Goal: Answer question/provide support

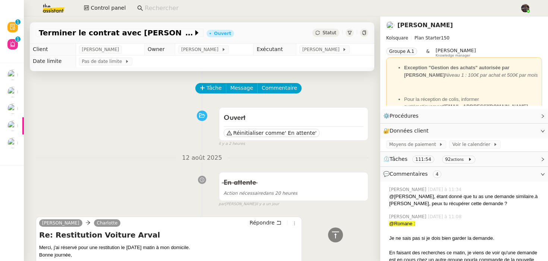
scroll to position [367, 0]
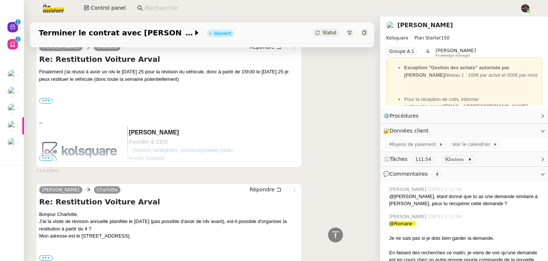
scroll to position [1421, 0]
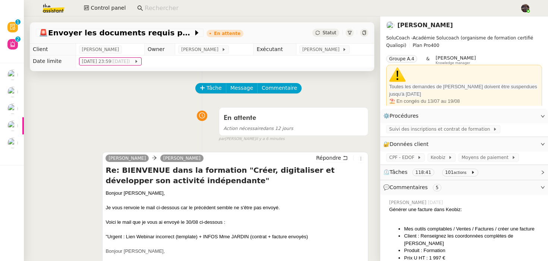
click at [142, 92] on div "Tâche Message Commentaire" at bounding box center [202, 92] width 333 height 18
click at [55, 7] on img at bounding box center [48, 8] width 58 height 16
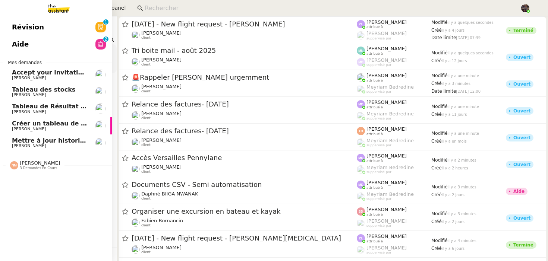
click at [14, 51] on link "Aide 0 1 2 3 4 5 6 7 8 9" at bounding box center [56, 44] width 112 height 17
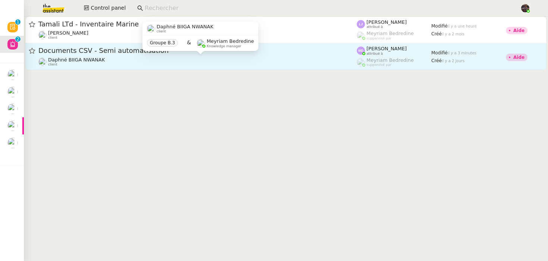
click at [101, 64] on div "Daphné BIIGA NWANAK client" at bounding box center [76, 62] width 57 height 10
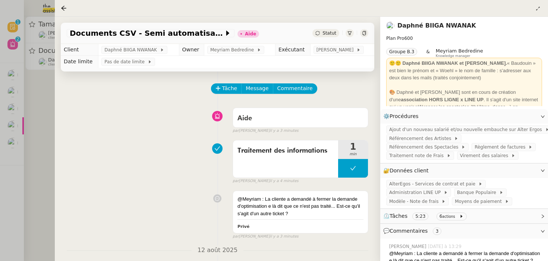
click at [42, 92] on div at bounding box center [274, 130] width 548 height 261
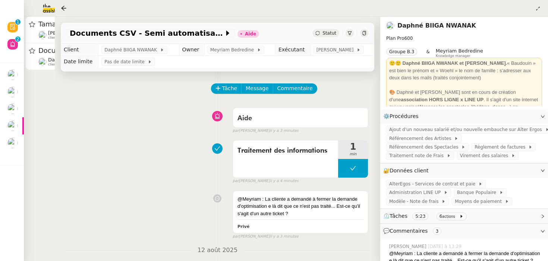
click at [42, 92] on div at bounding box center [274, 130] width 548 height 261
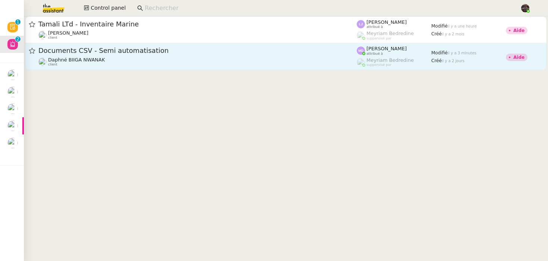
click at [201, 50] on span "Documents CSV - Semi automatisation" at bounding box center [197, 50] width 319 height 7
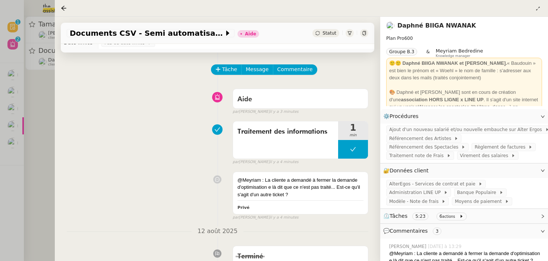
scroll to position [189, 0]
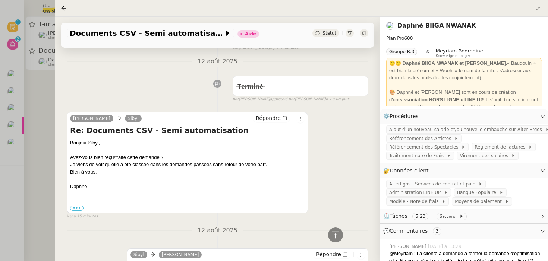
click at [37, 100] on div at bounding box center [274, 130] width 548 height 261
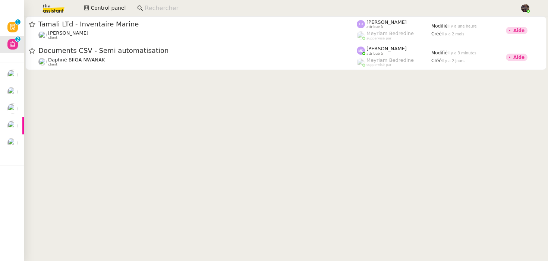
click at [37, 100] on div at bounding box center [274, 130] width 548 height 261
click at [78, 118] on cdk-virtual-scroll-viewport "Tamali LTd - Inventaire Marine Johanna Massa client Léa Jonville attribué à Mey…" at bounding box center [286, 138] width 524 height 245
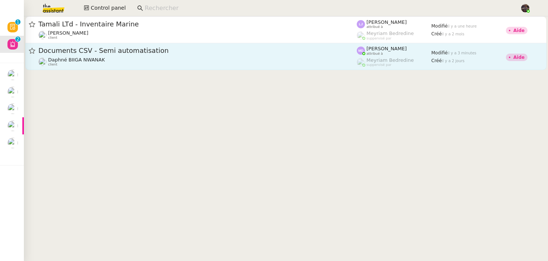
click at [163, 68] on link "Documents CSV - Semi automatisation Daphné BIIGA NWANAK client Marylou Deybach …" at bounding box center [285, 56] width 521 height 27
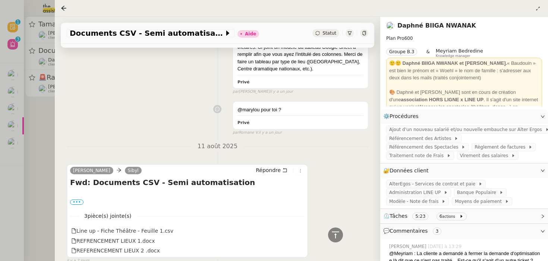
scroll to position [668, 0]
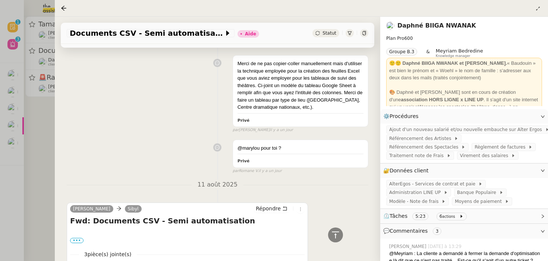
click at [138, 115] on div "Merci de ne pas copier-coller manuellement mais d'utiliser la technique employé…" at bounding box center [218, 92] width 302 height 81
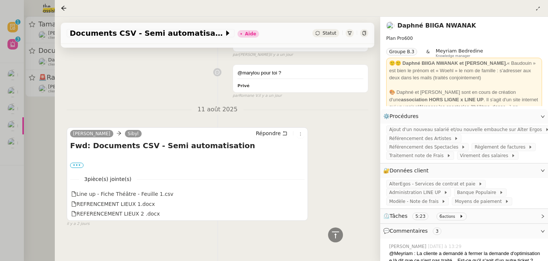
scroll to position [746, 0]
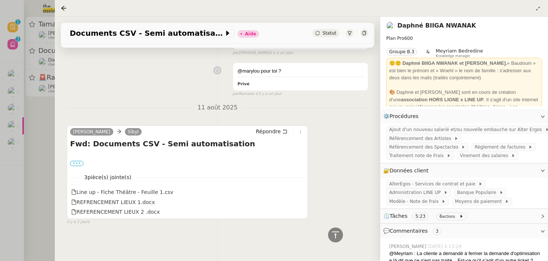
click at [79, 163] on label "•••" at bounding box center [76, 163] width 13 height 5
click at [0, 0] on input "•••" at bounding box center [0, 0] width 0 height 0
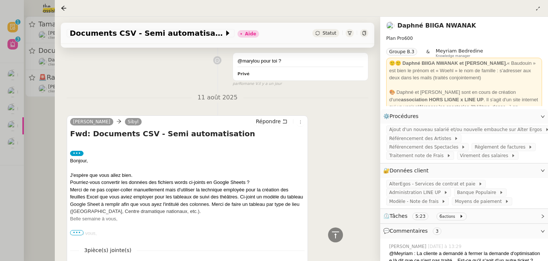
scroll to position [757, 0]
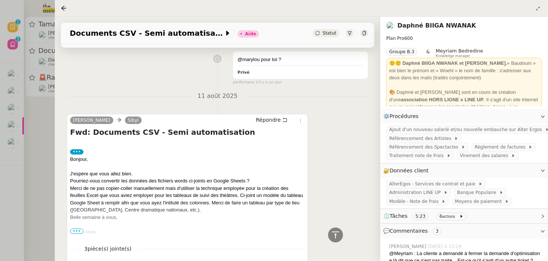
click at [81, 234] on span "•••" at bounding box center [76, 231] width 13 height 5
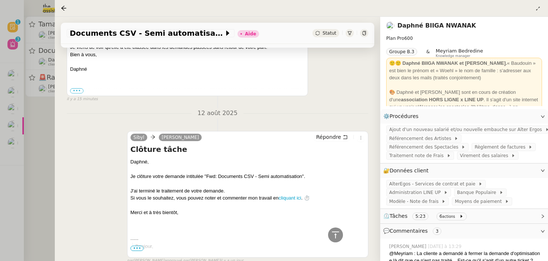
scroll to position [225, 0]
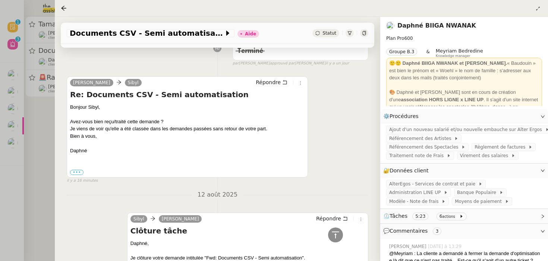
click at [24, 183] on div at bounding box center [274, 130] width 548 height 261
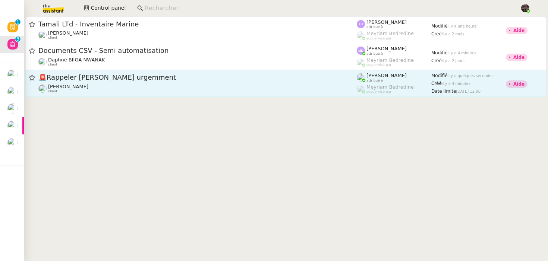
click at [93, 88] on div "Cindy Mouly-Guez client" at bounding box center [197, 89] width 319 height 10
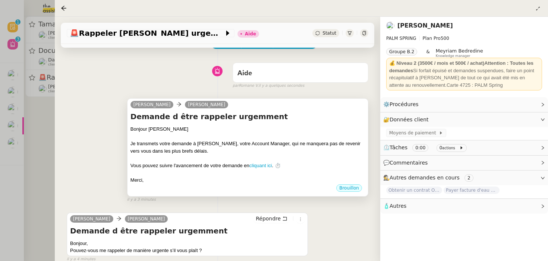
scroll to position [54, 0]
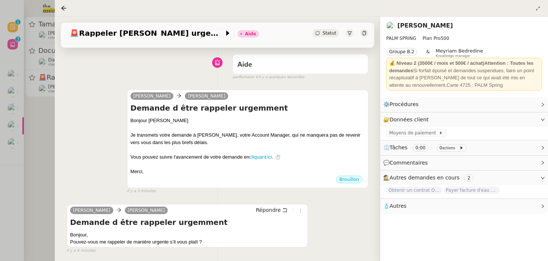
click at [28, 155] on div at bounding box center [274, 130] width 548 height 261
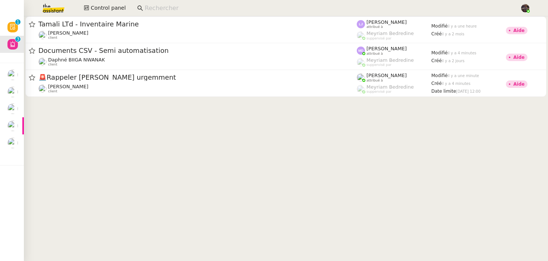
click at [49, 13] on img at bounding box center [48, 8] width 58 height 16
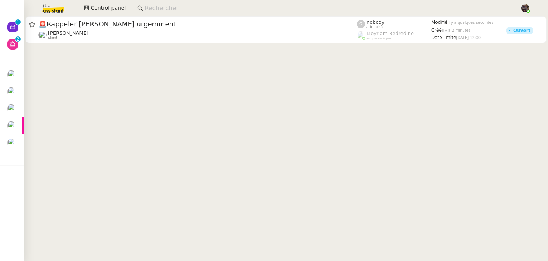
click at [94, 46] on cdk-virtual-scroll-viewport "🚨 Rappeler Cindy urgemment Cindy Mouly-Guez client nobody attribué à Meyriam Be…" at bounding box center [286, 138] width 524 height 245
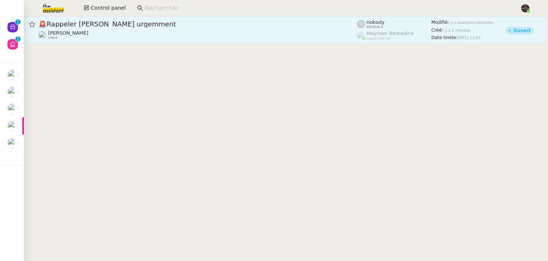
click at [105, 35] on div "[PERSON_NAME] client" at bounding box center [197, 35] width 319 height 10
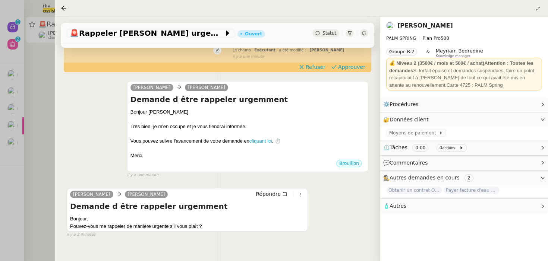
scroll to position [104, 0]
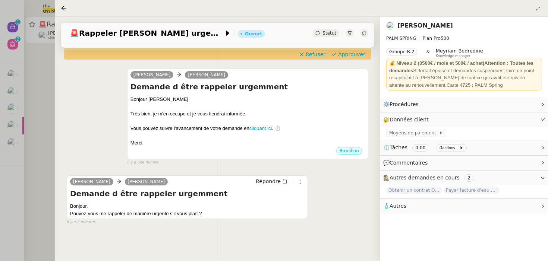
click at [71, 111] on div "Alex Cindy Mouly-Guez Demande d être rappeler urgemment Bonjour Cindy Très bien…" at bounding box center [218, 114] width 302 height 104
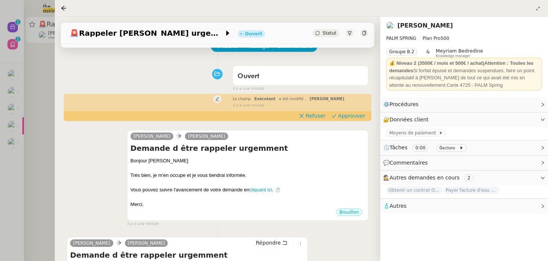
scroll to position [27, 0]
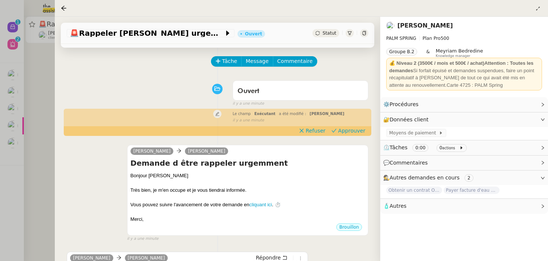
click at [28, 115] on div at bounding box center [274, 130] width 548 height 261
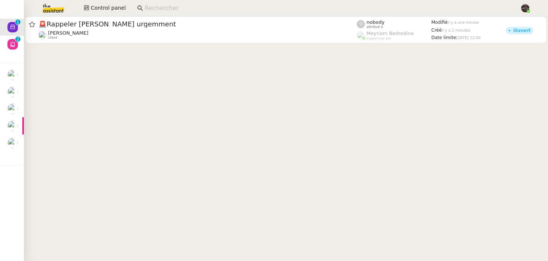
click at [95, 60] on cdk-virtual-scroll-viewport "🚨 Rappeler Cindy urgemment Cindy Mouly-Guez client nobody attribué à Meyriam Be…" at bounding box center [286, 138] width 524 height 245
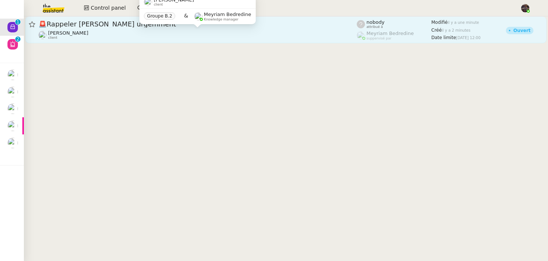
click at [74, 39] on div "Cindy Mouly-Guez client" at bounding box center [68, 35] width 40 height 10
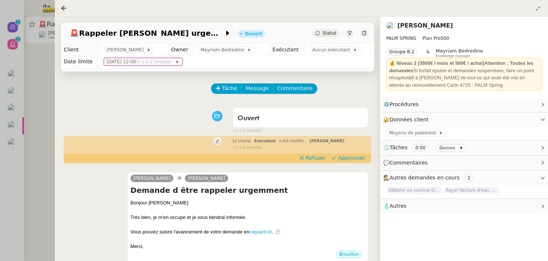
click at [438, 26] on link "[PERSON_NAME]" at bounding box center [426, 25] width 56 height 7
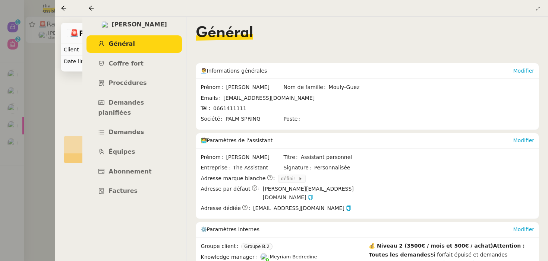
click at [41, 95] on div at bounding box center [274, 130] width 548 height 261
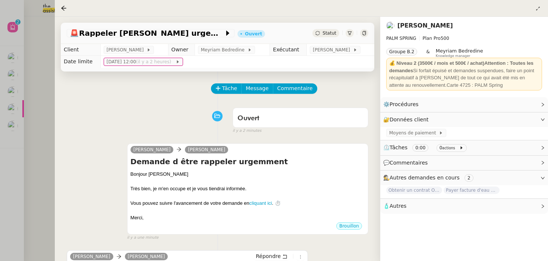
click at [41, 95] on div at bounding box center [274, 130] width 548 height 261
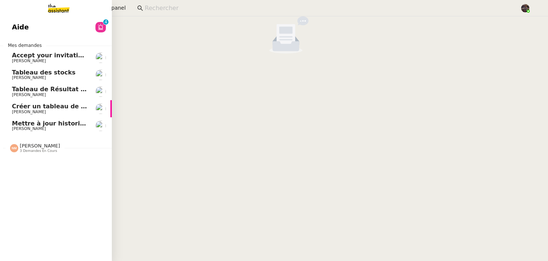
click at [2, 69] on link "Tableau des stocks Guillaume Farina" at bounding box center [56, 74] width 112 height 17
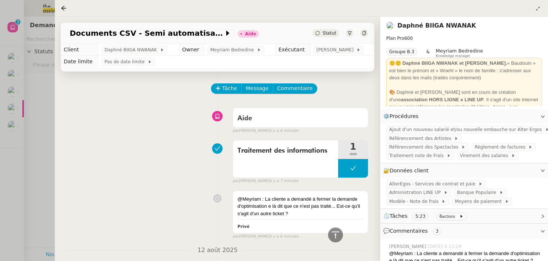
scroll to position [201, 0]
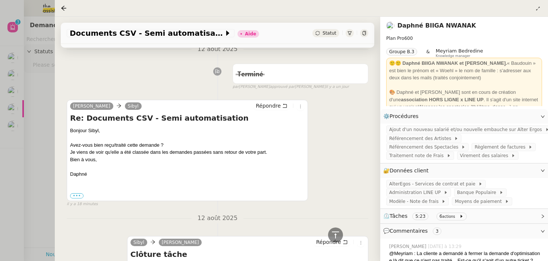
click at [41, 101] on div at bounding box center [274, 130] width 548 height 261
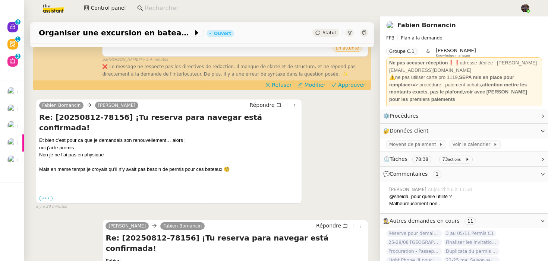
scroll to position [146, 0]
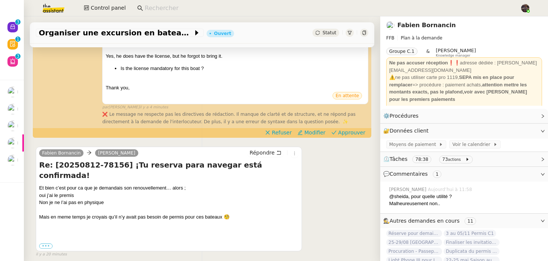
click at [185, 112] on span "❌ Le message ne respecte pas les directives de rédaction. Il manque de clarté e…" at bounding box center [228, 118] width 253 height 13
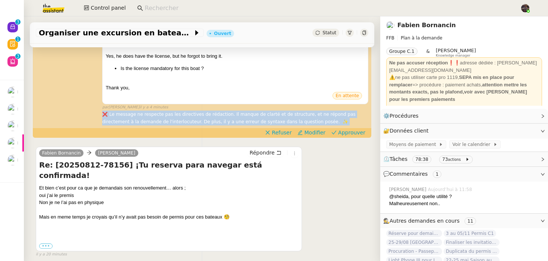
click at [185, 112] on span "❌ Le message ne respecte pas les directives de rédaction. Il manque de clarté e…" at bounding box center [228, 118] width 253 height 13
click at [296, 112] on span "❌ Le message ne respecte pas les directives de rédaction. Il manque de clarté e…" at bounding box center [228, 118] width 253 height 13
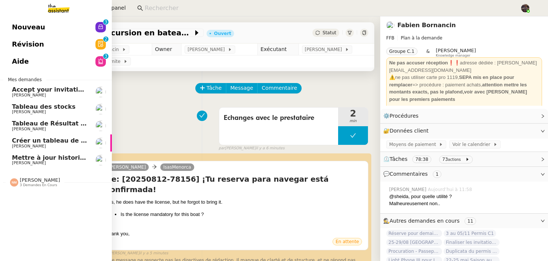
click at [29, 47] on span "Révision" at bounding box center [28, 44] width 32 height 11
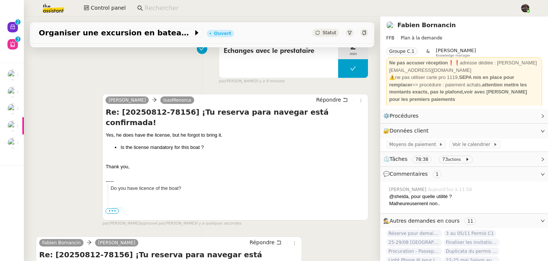
scroll to position [78, 0]
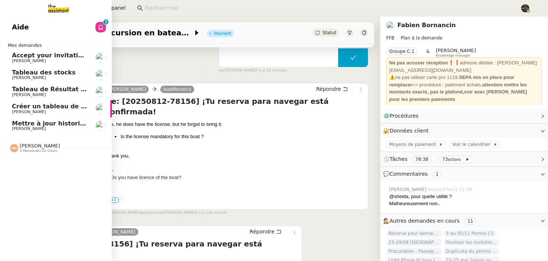
click at [39, 25] on link "Aide 0 1 2 3 4 5 6 7 8 9" at bounding box center [56, 27] width 112 height 17
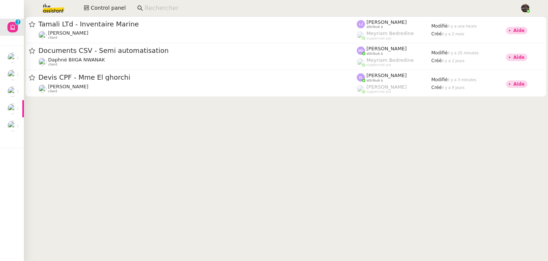
click at [41, 7] on img at bounding box center [48, 8] width 58 height 16
